Goal: Task Accomplishment & Management: Use online tool/utility

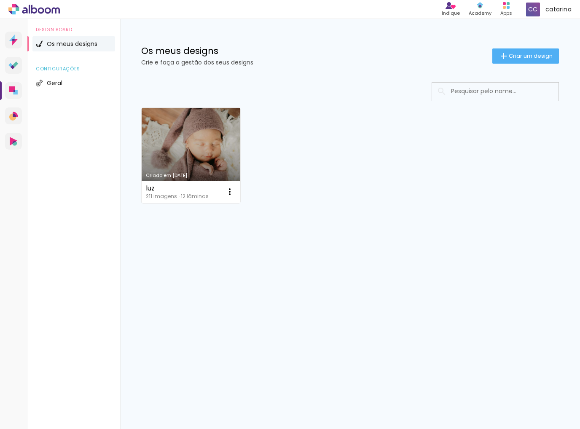
click at [216, 145] on link "Criado em [DATE]" at bounding box center [191, 155] width 99 height 95
